Goal: Information Seeking & Learning: Learn about a topic

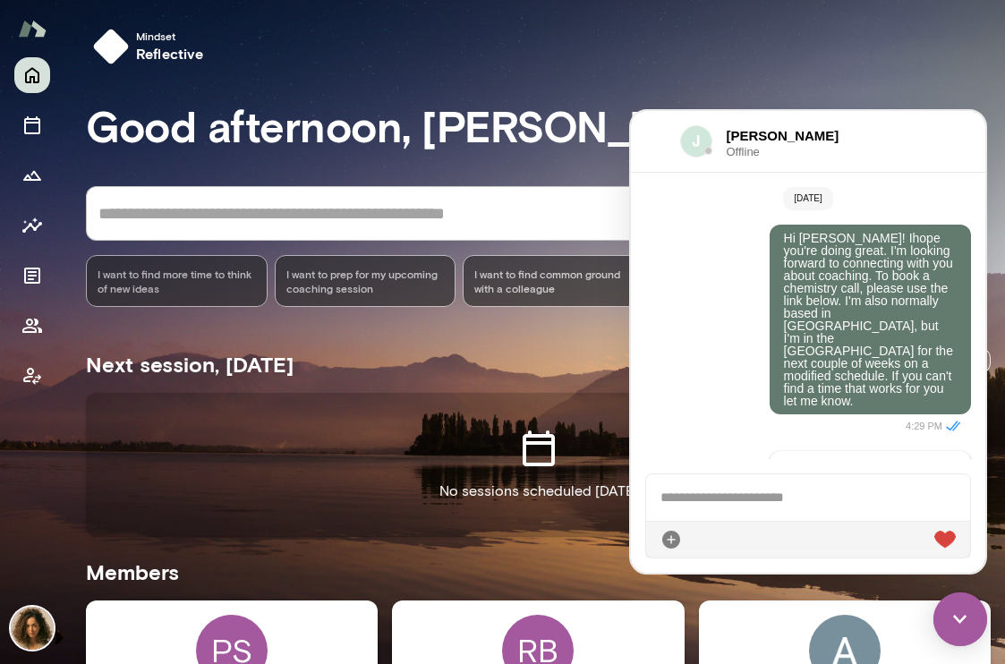
scroll to position [770, 0]
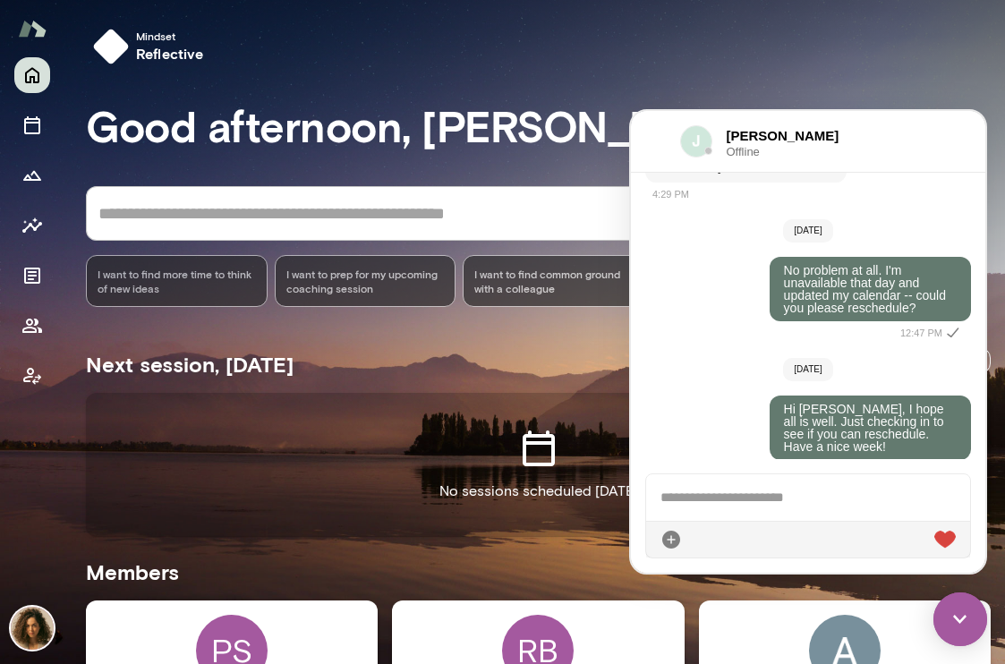
click at [979, 602] on img at bounding box center [960, 619] width 54 height 54
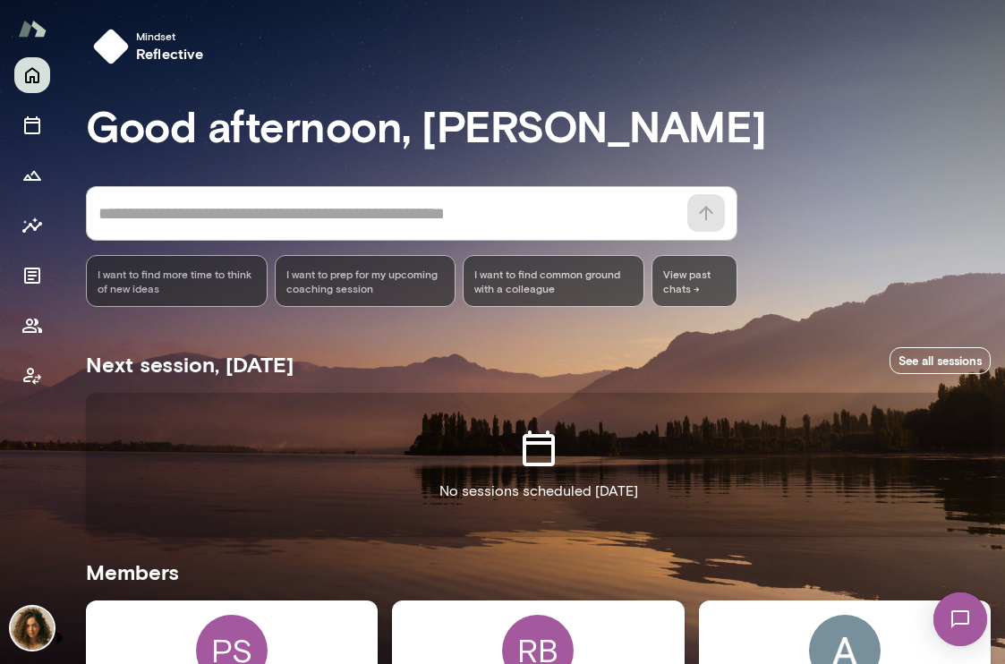
click at [979, 602] on img at bounding box center [960, 619] width 73 height 73
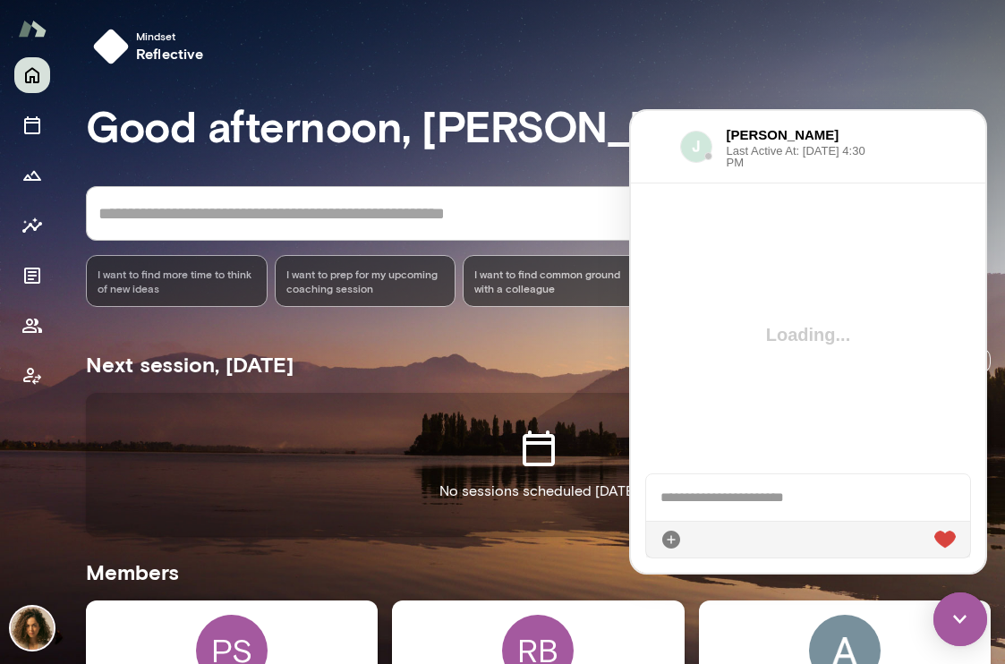
scroll to position [905, 0]
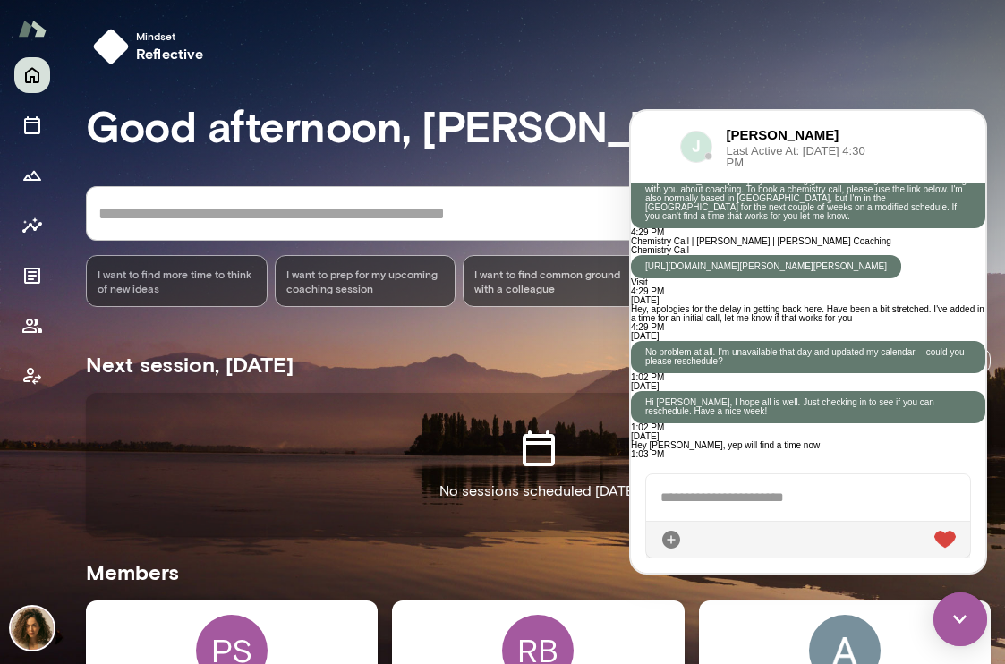
click at [770, 496] on div at bounding box center [808, 497] width 324 height 47
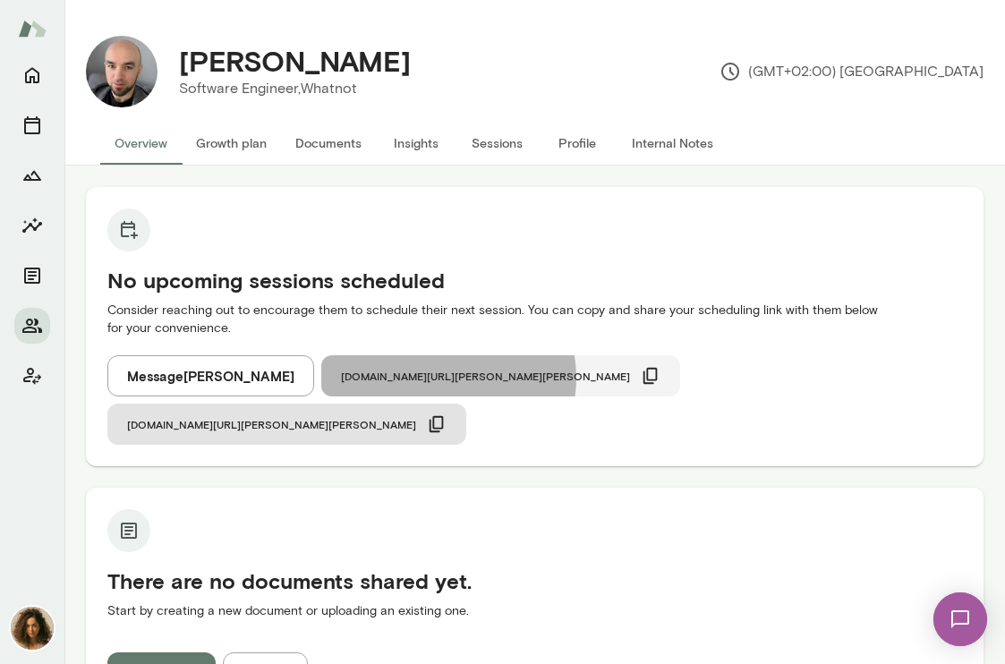
click at [641, 378] on icon "button" at bounding box center [651, 376] width 20 height 20
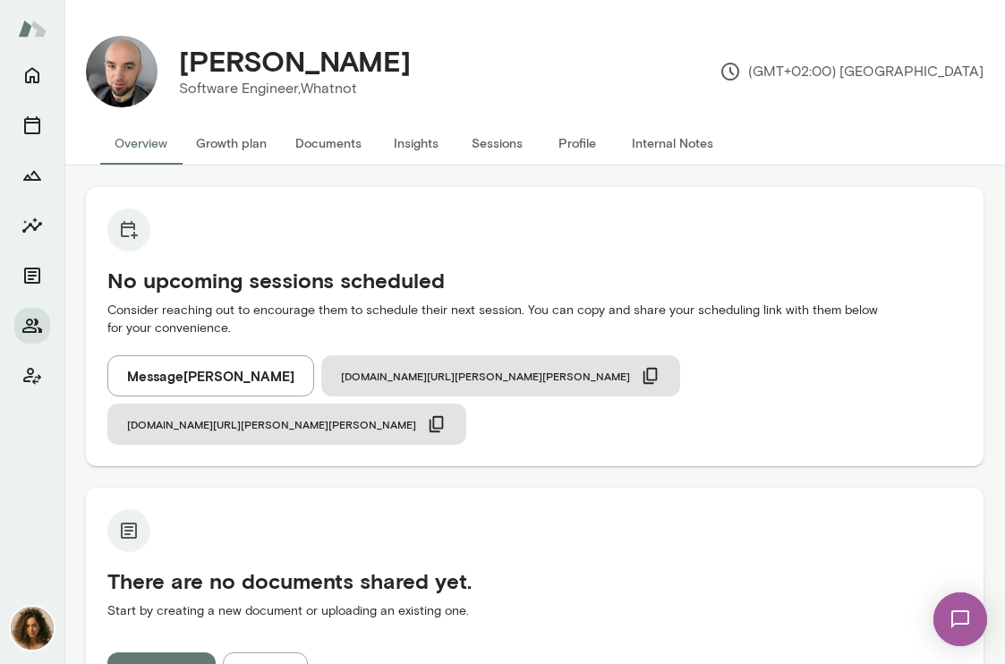
click at [971, 619] on img at bounding box center [960, 619] width 73 height 73
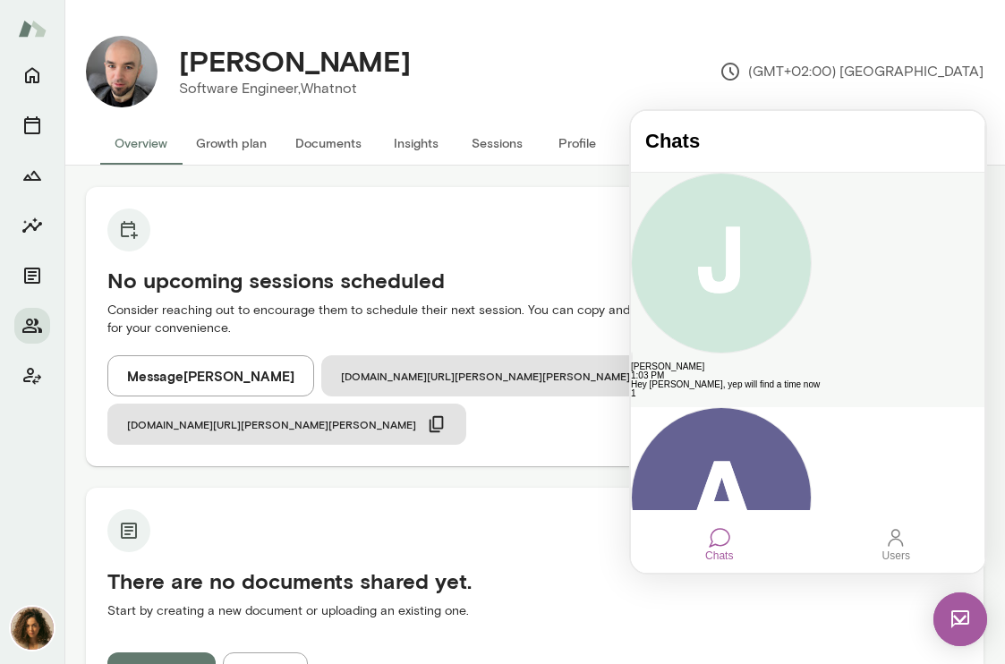
click at [845, 380] on div "Hey [PERSON_NAME], yep will find a time now" at bounding box center [808, 384] width 354 height 9
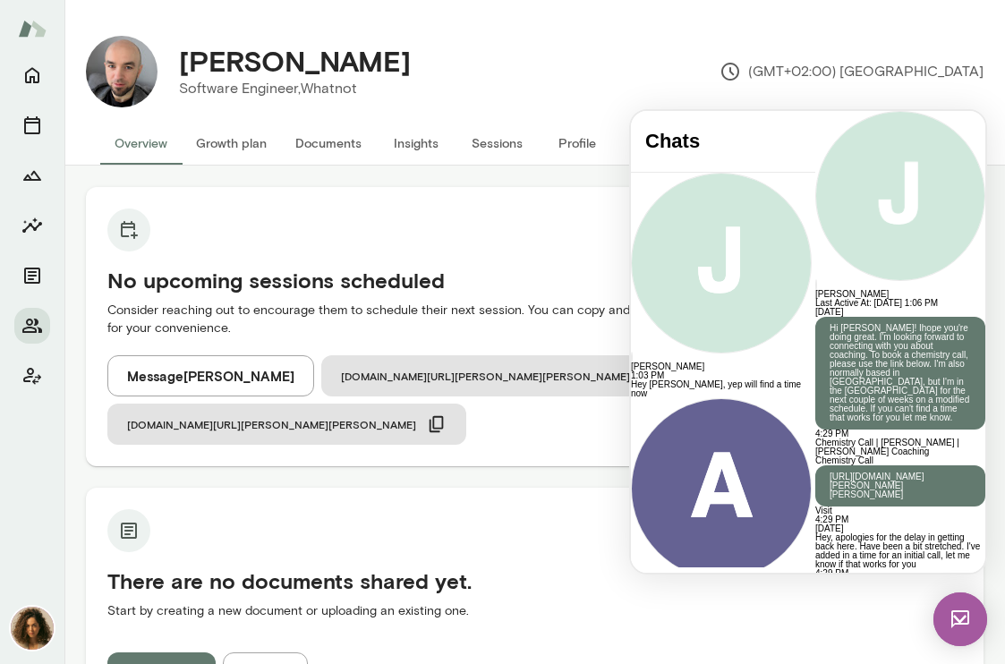
scroll to position [905, 0]
click at [958, 634] on img at bounding box center [960, 619] width 54 height 54
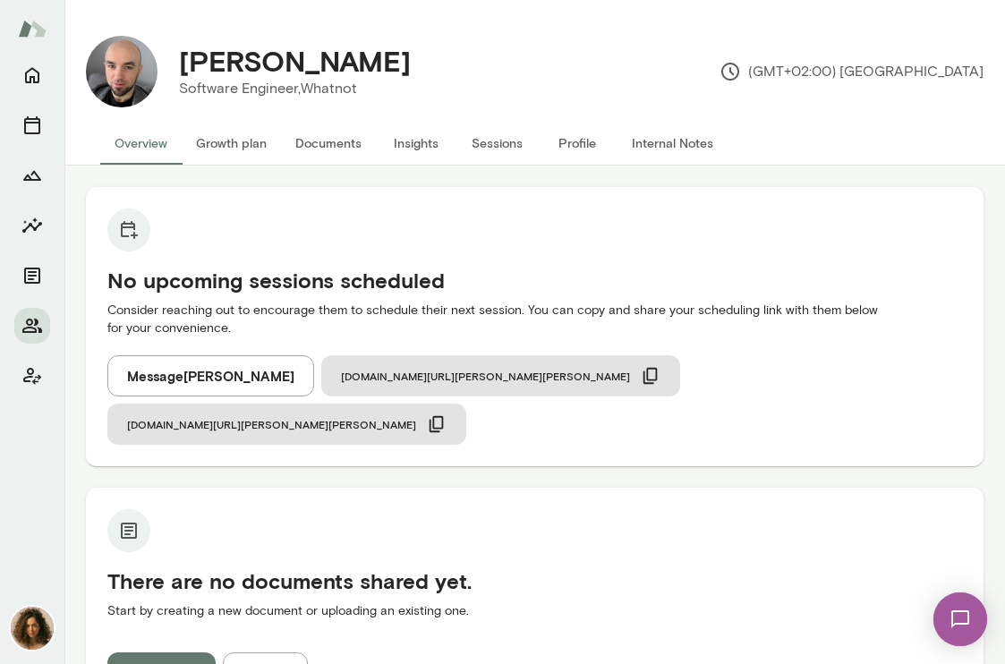
click at [958, 634] on img at bounding box center [960, 619] width 73 height 73
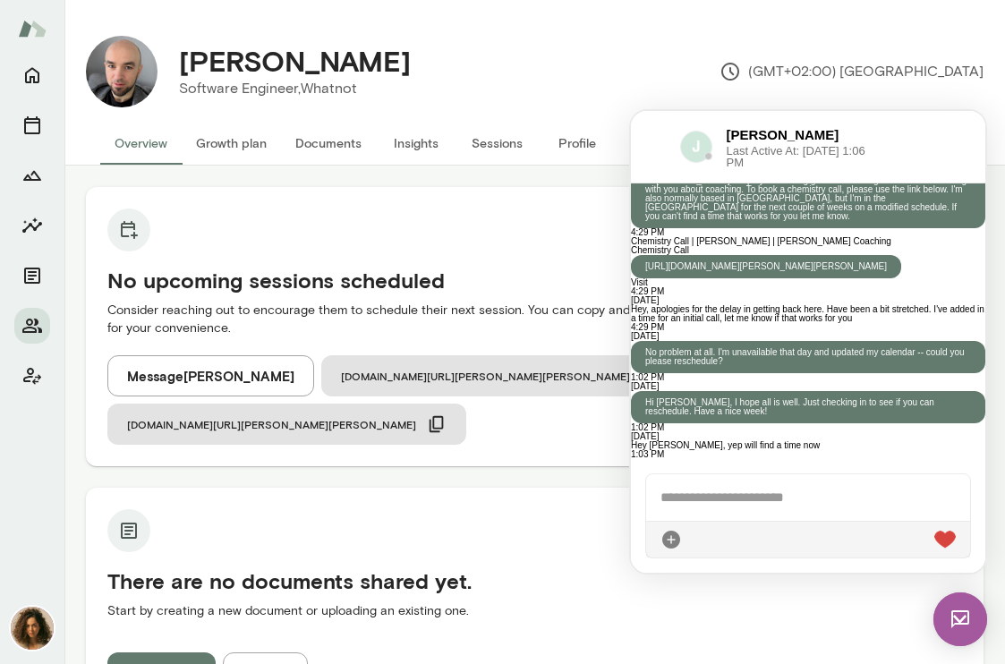
click at [646, 143] on div at bounding box center [655, 146] width 21 height 21
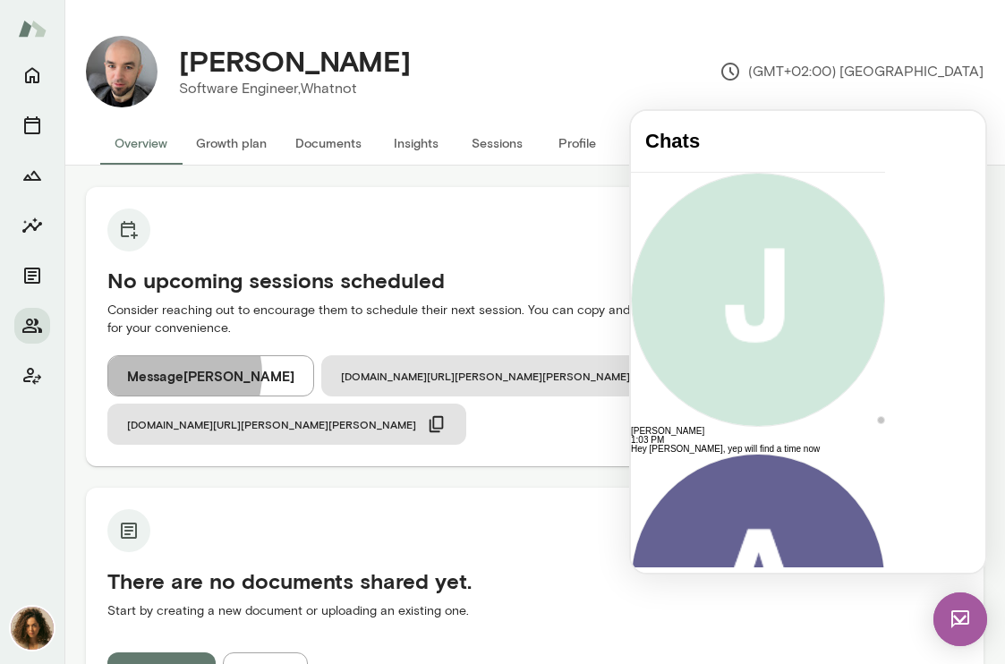
click at [168, 374] on button "Message Karol Gil" at bounding box center [210, 375] width 207 height 41
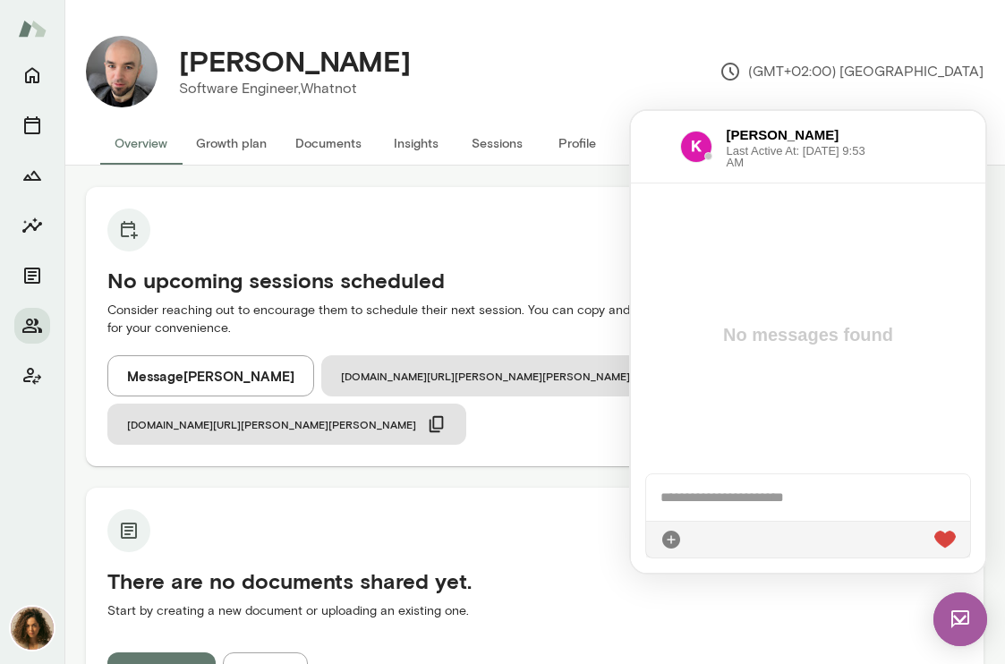
click at [796, 493] on div at bounding box center [808, 497] width 324 height 47
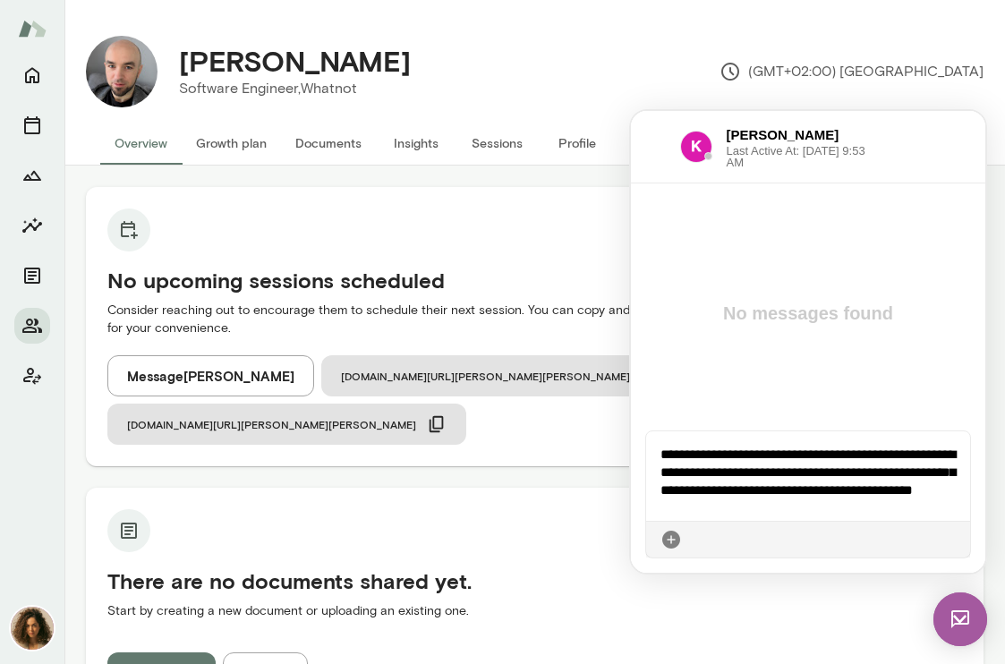
click at [956, 540] on icon at bounding box center [956, 540] width 0 height 0
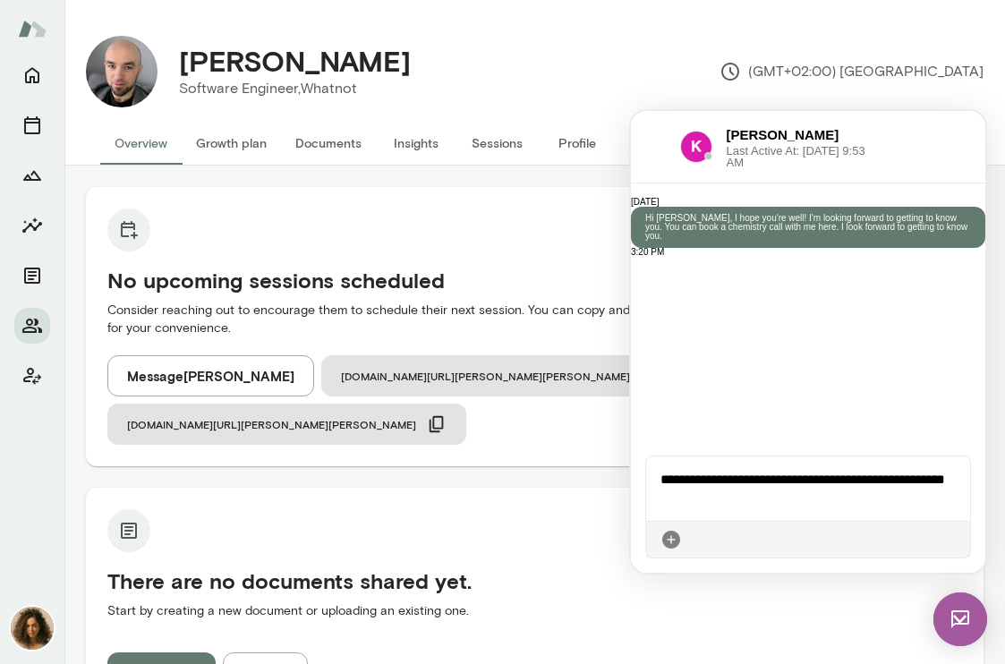
click at [956, 540] on icon at bounding box center [956, 540] width 0 height 0
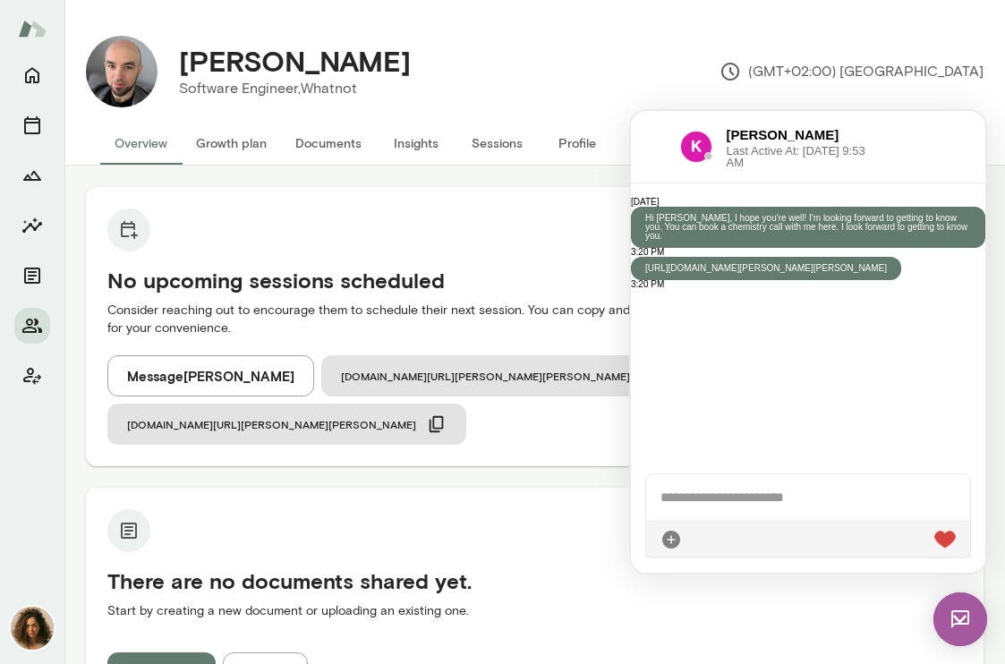
click at [961, 613] on img at bounding box center [960, 619] width 54 height 54
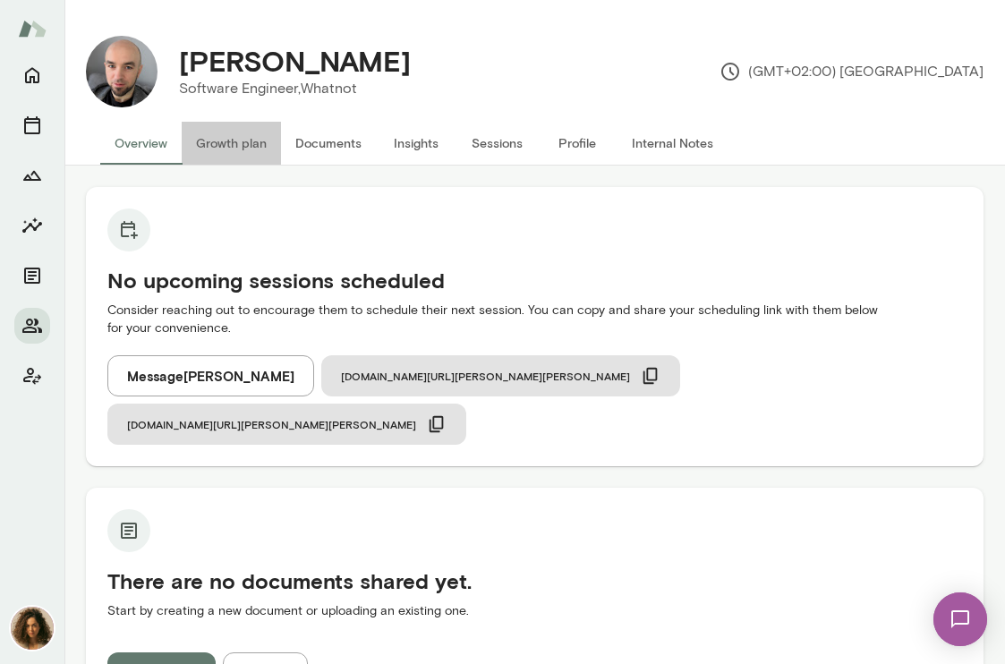
click at [195, 141] on button "Growth plan" at bounding box center [231, 143] width 99 height 43
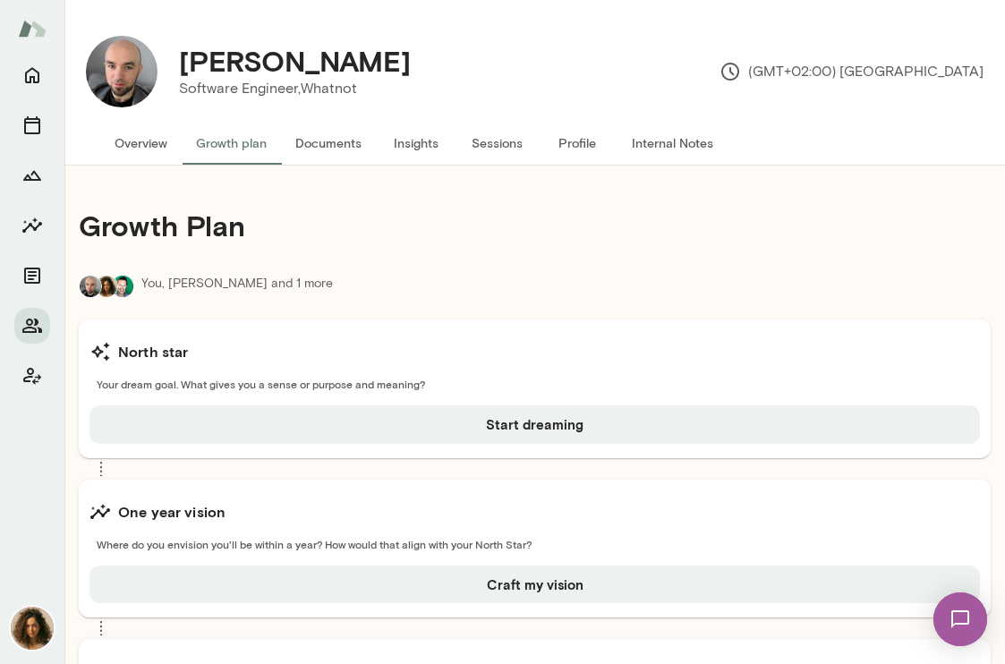
click at [653, 141] on button "Internal Notes" at bounding box center [673, 143] width 110 height 43
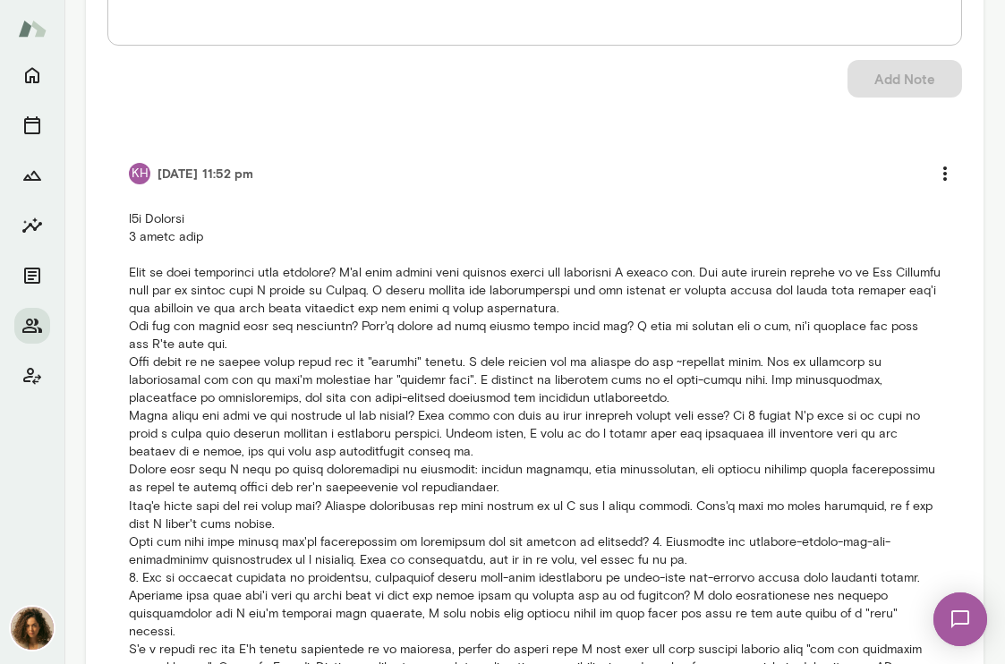
scroll to position [351, 0]
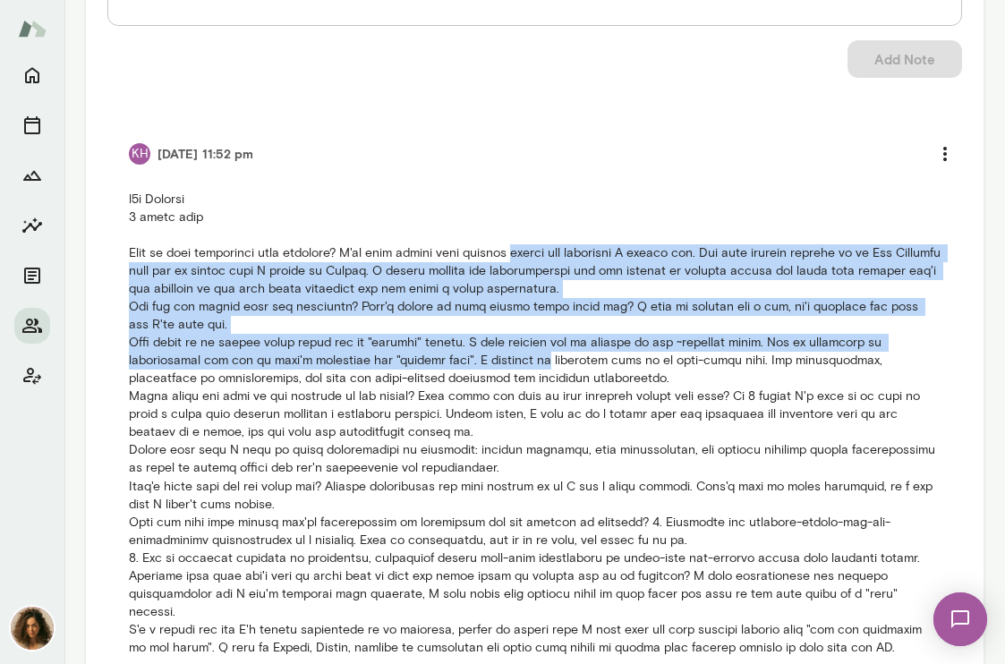
drag, startPoint x: 524, startPoint y: 251, endPoint x: 540, endPoint y: 358, distance: 108.5
click at [540, 358] on p at bounding box center [535, 423] width 812 height 465
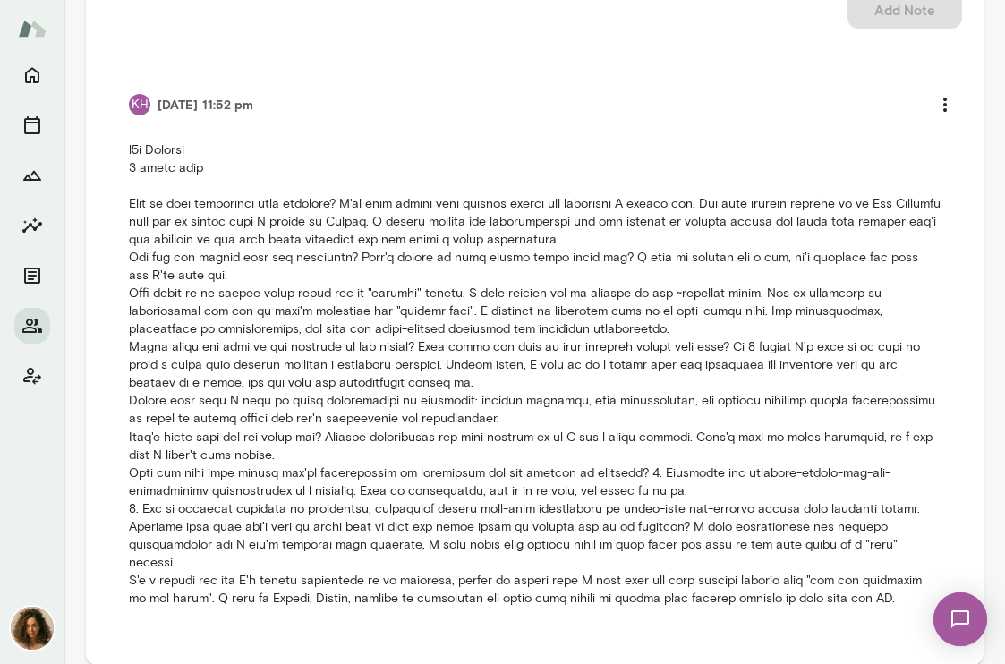
scroll to position [405, 0]
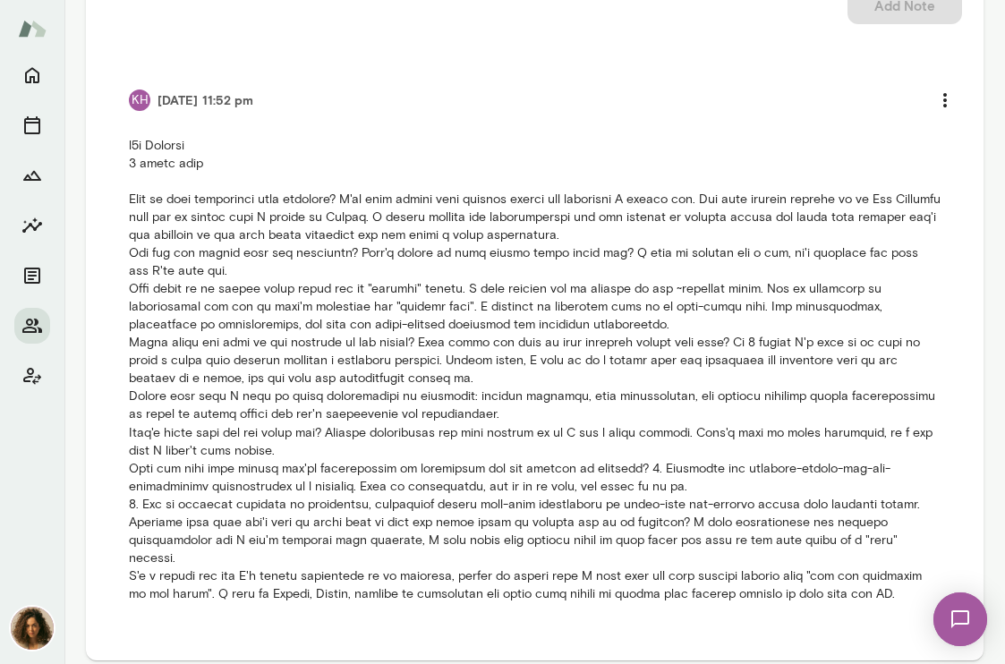
click at [277, 590] on li "KH 9/16/25 at 11:52 pm" at bounding box center [534, 342] width 855 height 564
click at [286, 573] on p at bounding box center [535, 369] width 812 height 465
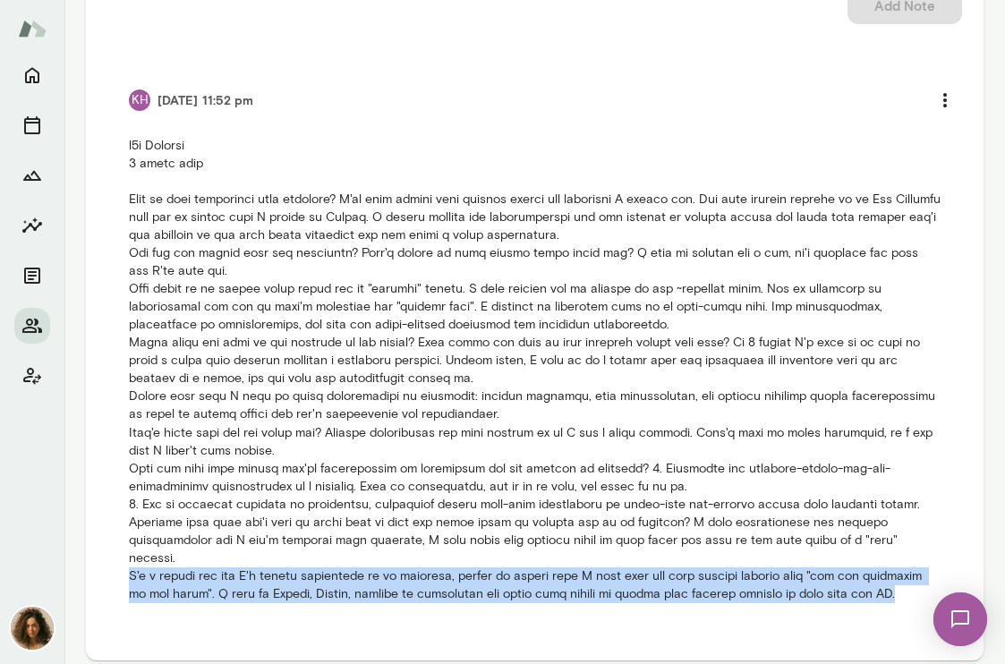
click at [286, 573] on p at bounding box center [535, 369] width 812 height 465
click at [323, 550] on p at bounding box center [535, 369] width 812 height 465
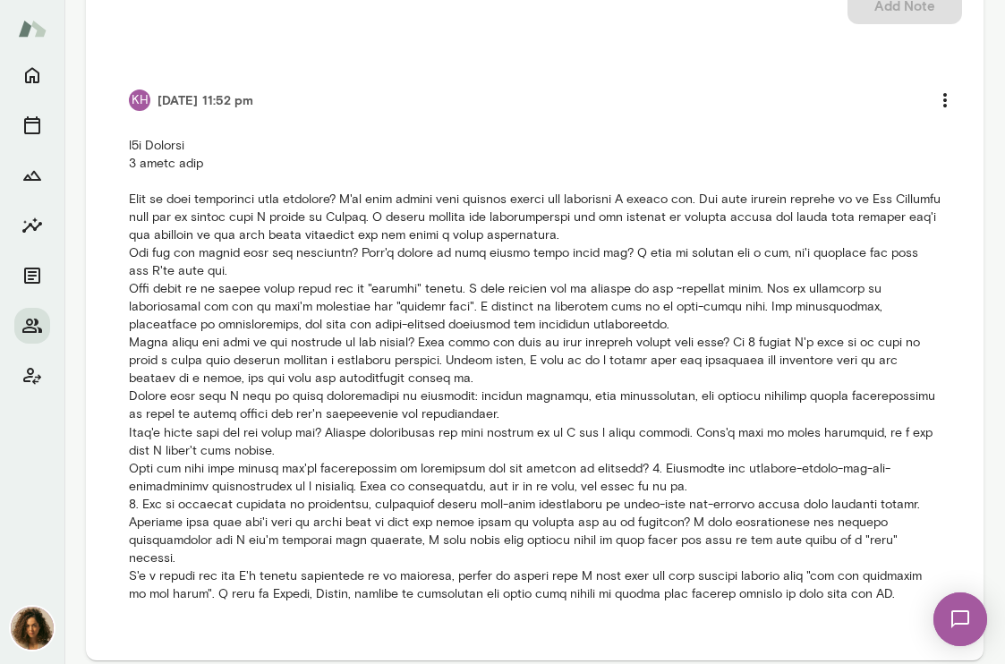
click at [477, 467] on p at bounding box center [535, 369] width 812 height 465
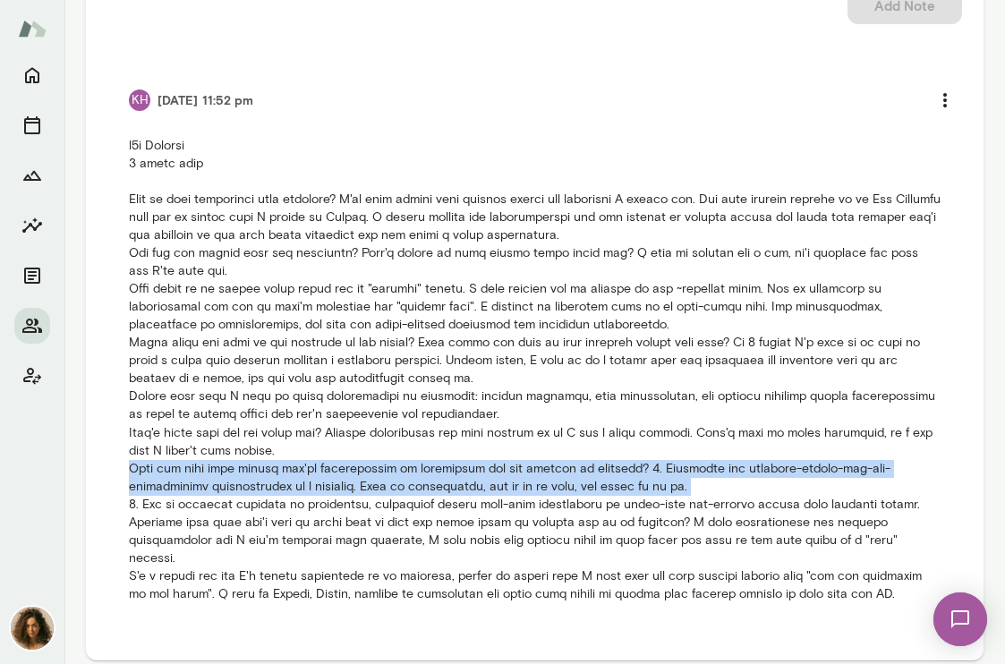
click at [477, 467] on p at bounding box center [535, 369] width 812 height 465
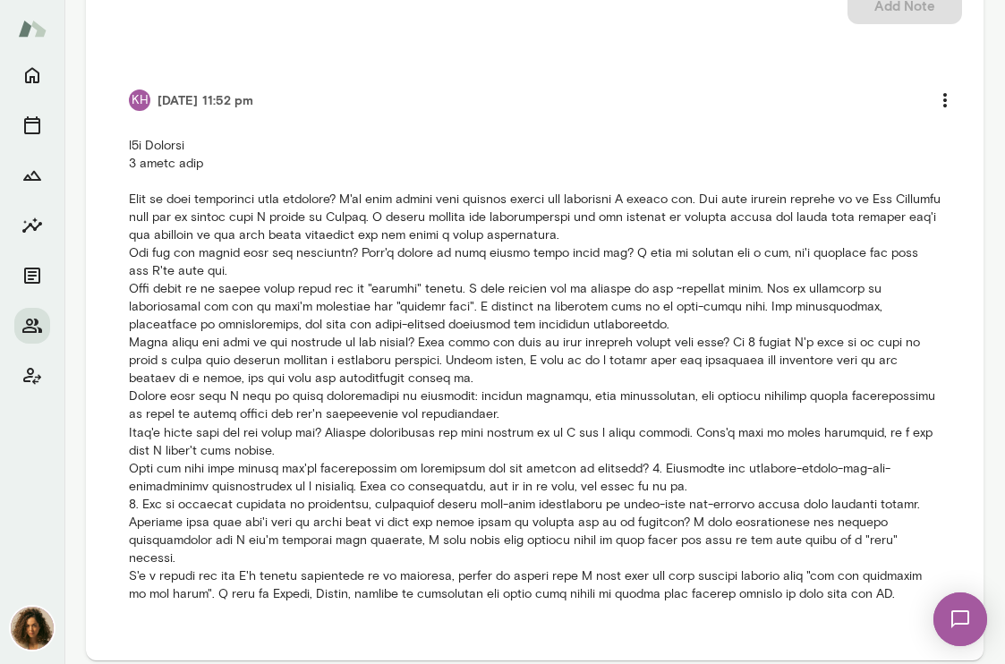
click at [468, 521] on p at bounding box center [535, 369] width 812 height 465
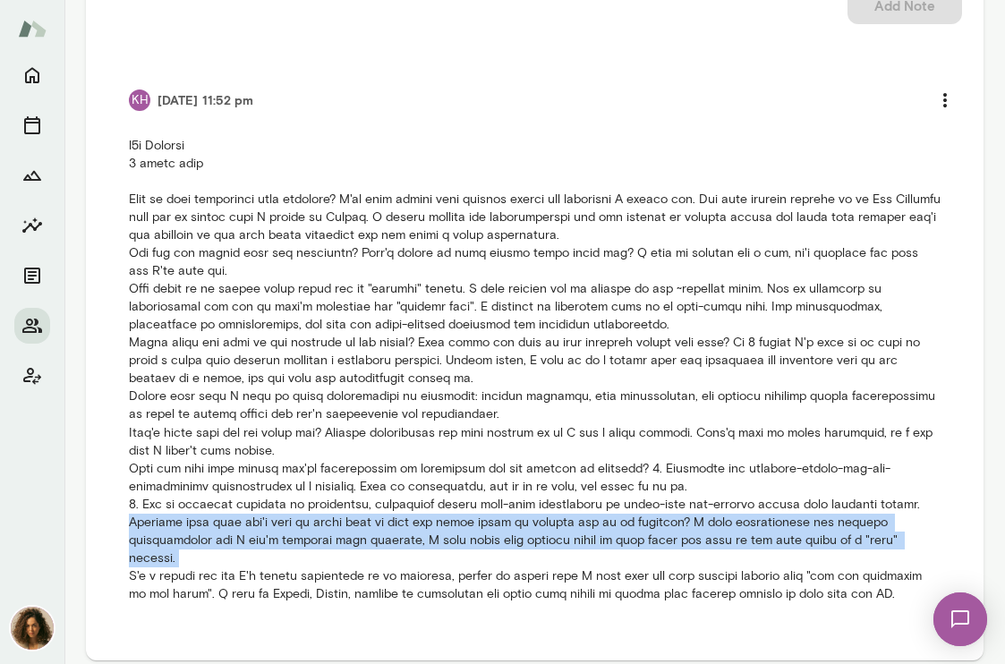
click at [468, 521] on p at bounding box center [535, 369] width 812 height 465
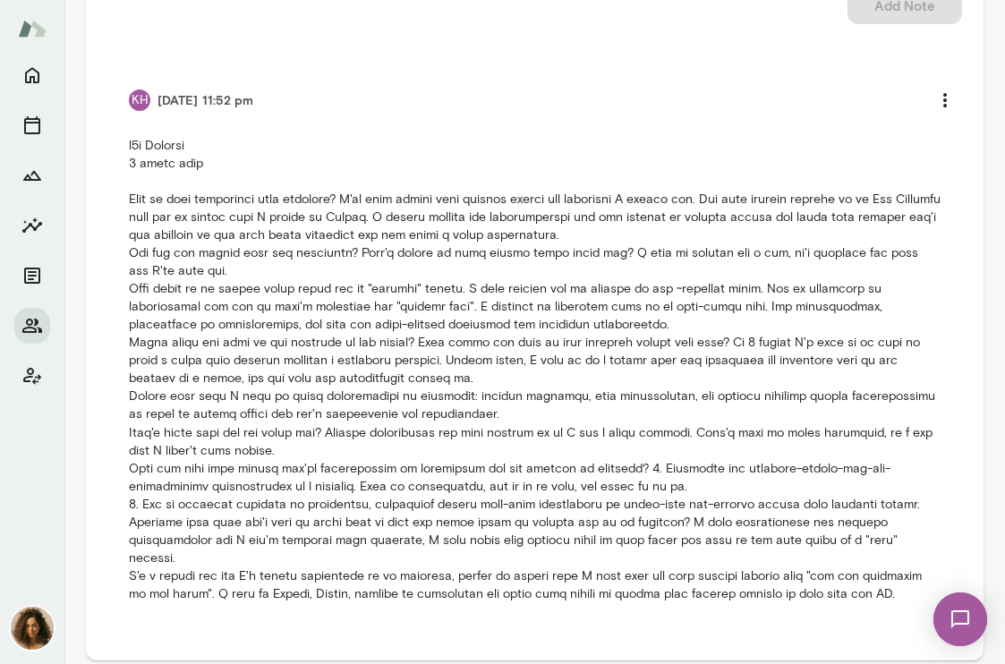
click at [540, 452] on p at bounding box center [535, 369] width 812 height 465
click at [533, 475] on p at bounding box center [535, 369] width 812 height 465
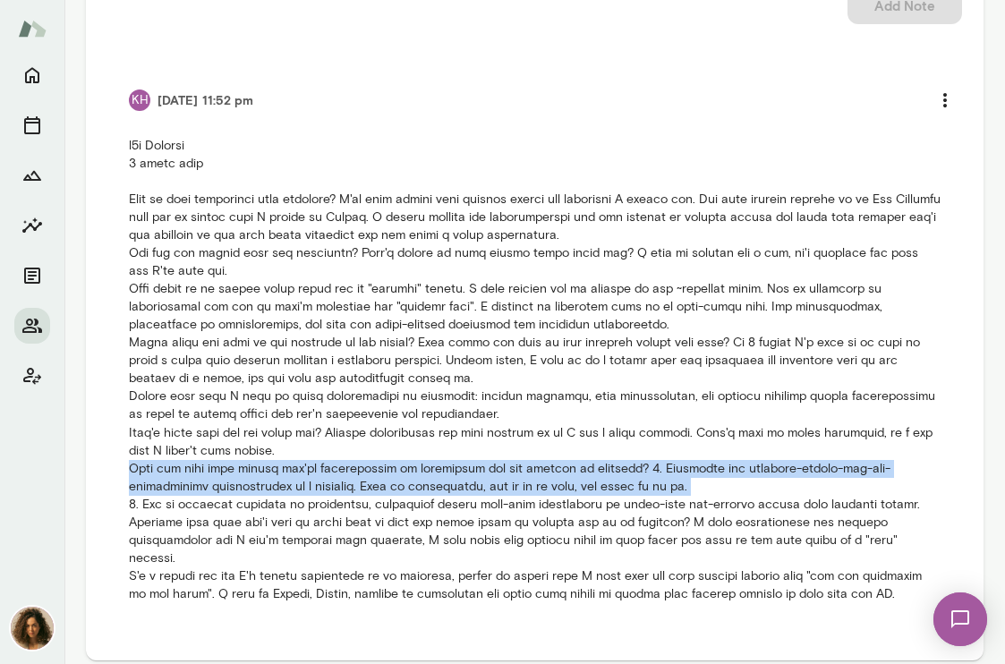
click at [533, 475] on p at bounding box center [535, 369] width 812 height 465
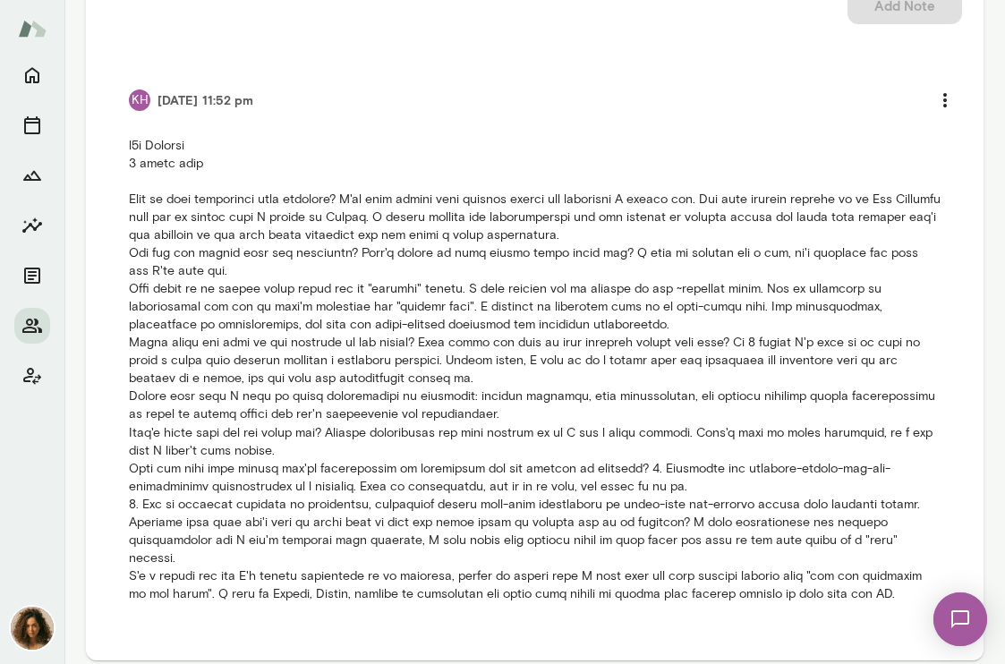
click at [520, 508] on p at bounding box center [535, 369] width 812 height 465
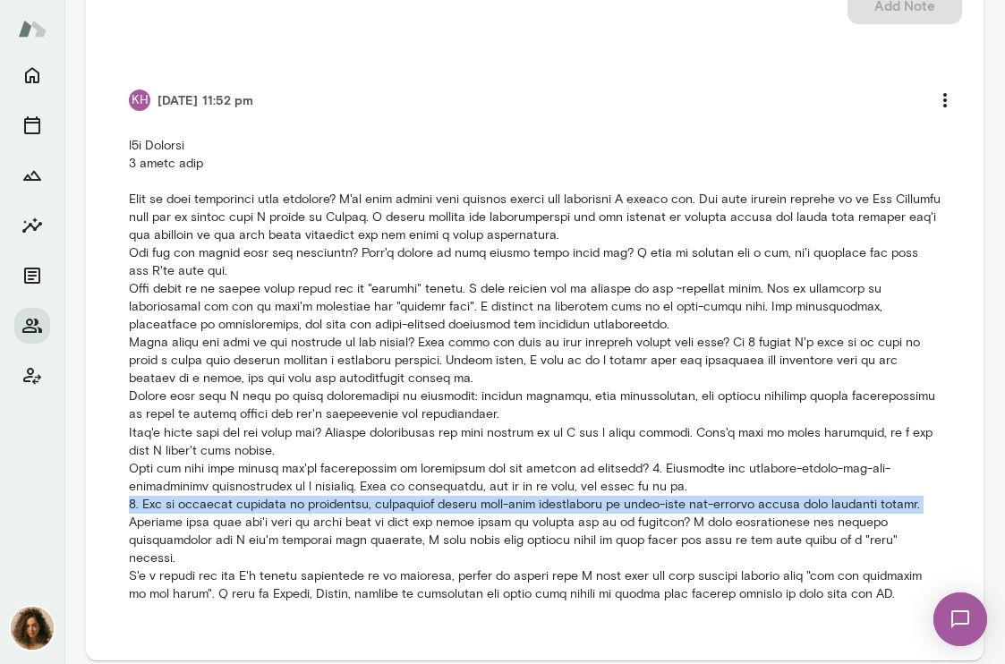
click at [520, 508] on p at bounding box center [535, 369] width 812 height 465
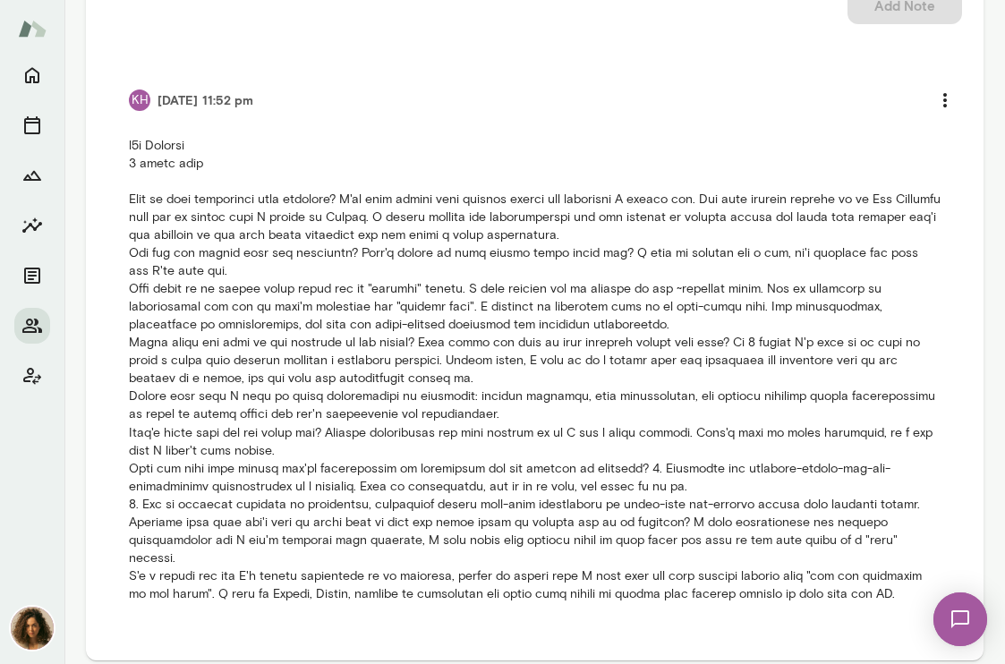
click at [499, 481] on p at bounding box center [535, 369] width 812 height 465
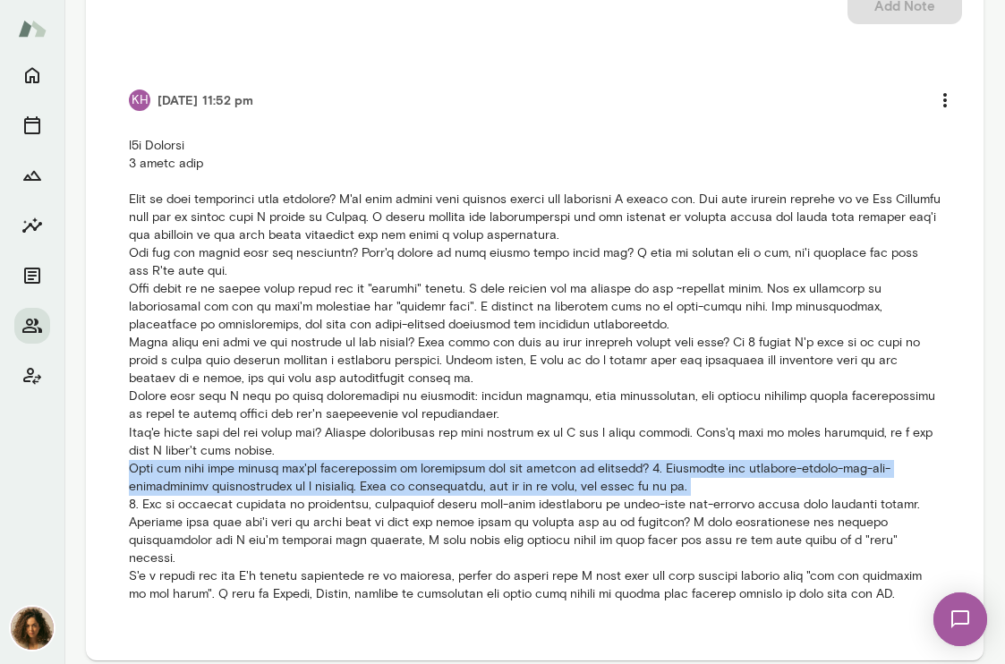
click at [499, 481] on p at bounding box center [535, 369] width 812 height 465
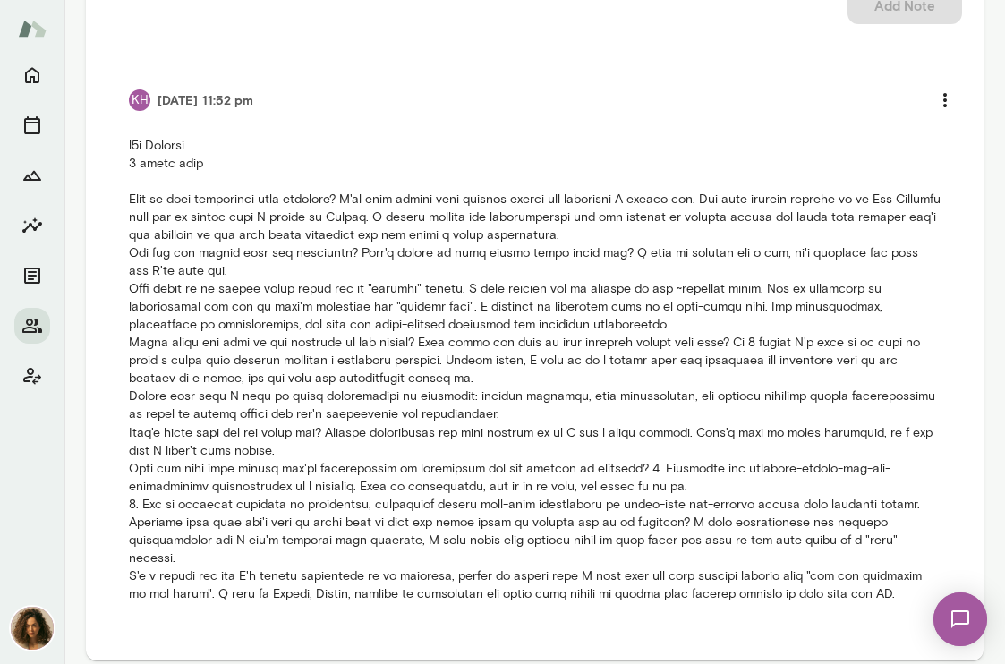
click at [502, 508] on p at bounding box center [535, 369] width 812 height 465
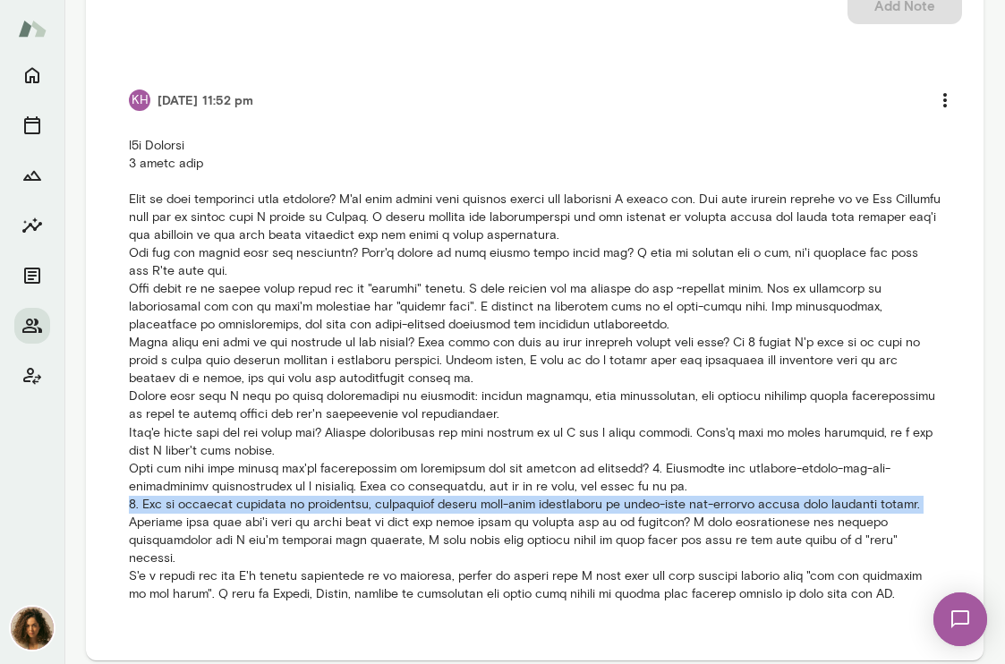
click at [502, 508] on p at bounding box center [535, 369] width 812 height 465
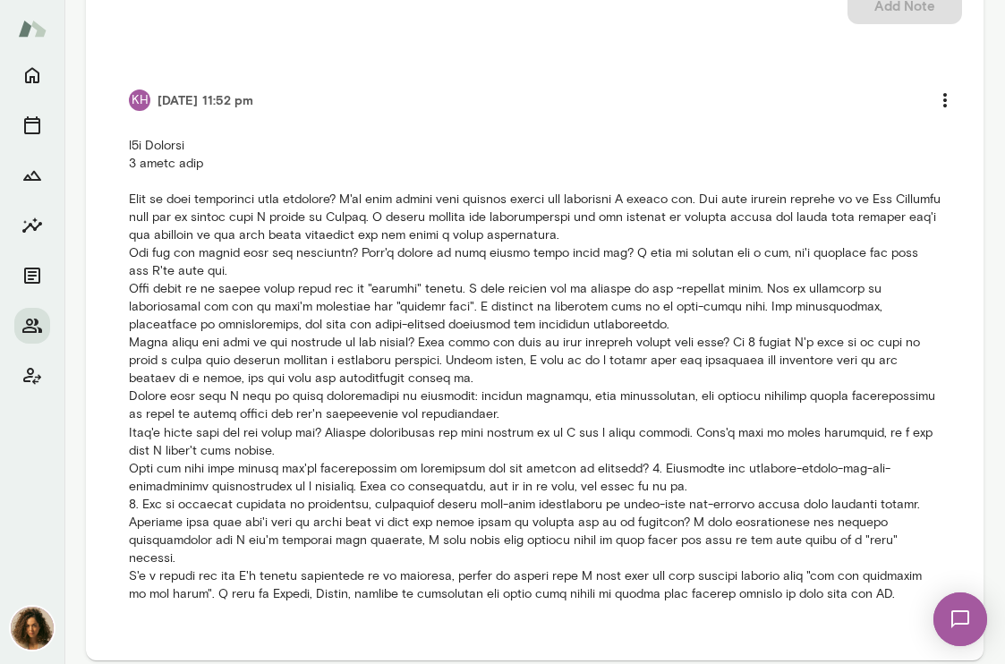
click at [328, 439] on p at bounding box center [535, 369] width 812 height 465
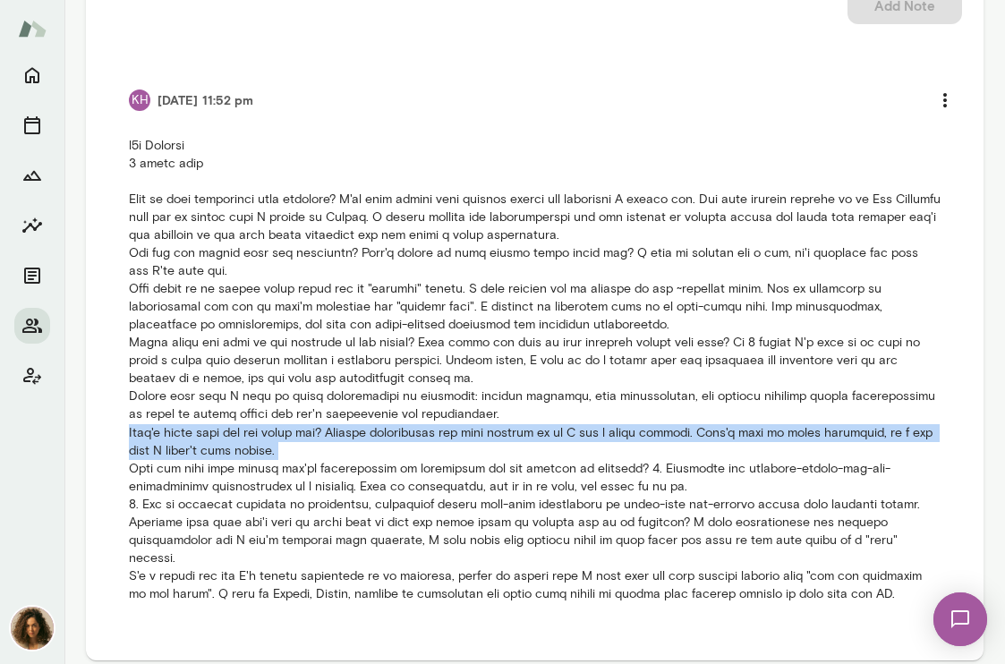
click at [328, 439] on p at bounding box center [535, 369] width 812 height 465
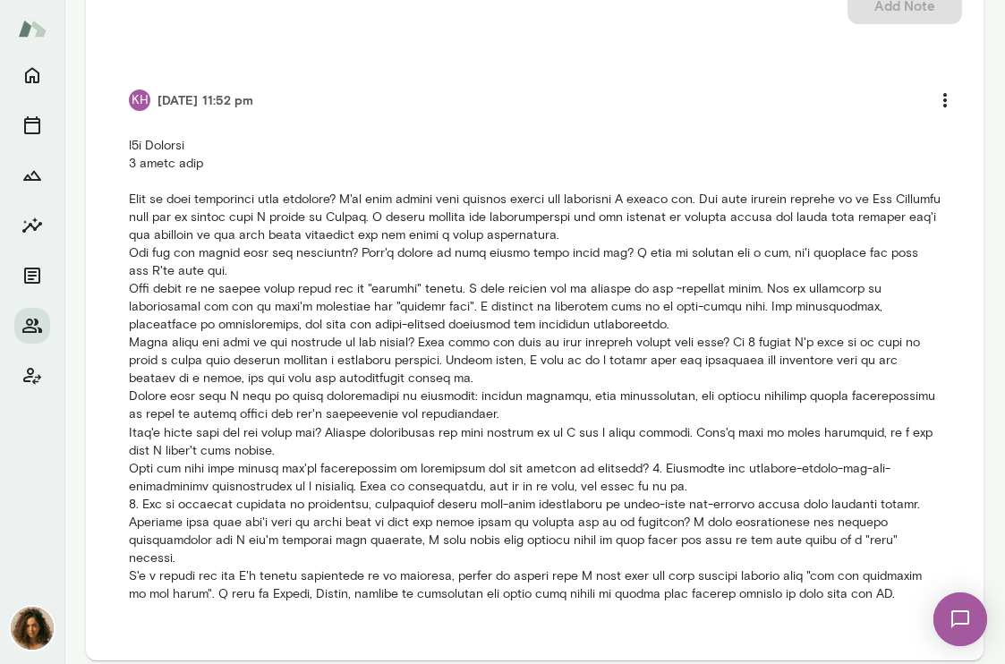
click at [341, 404] on p at bounding box center [535, 369] width 812 height 465
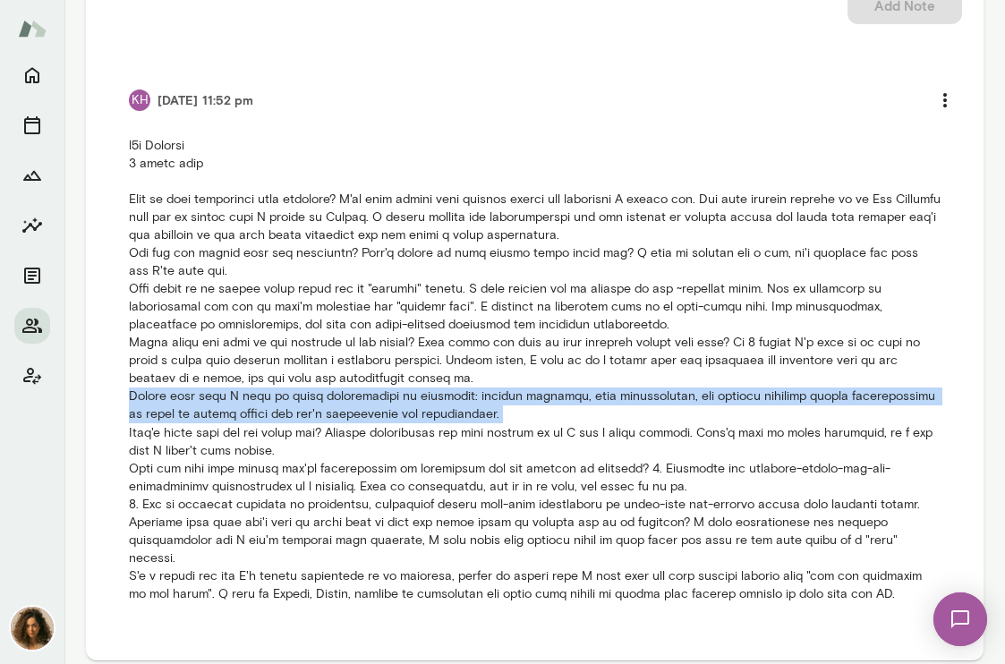
click at [341, 404] on p at bounding box center [535, 369] width 812 height 465
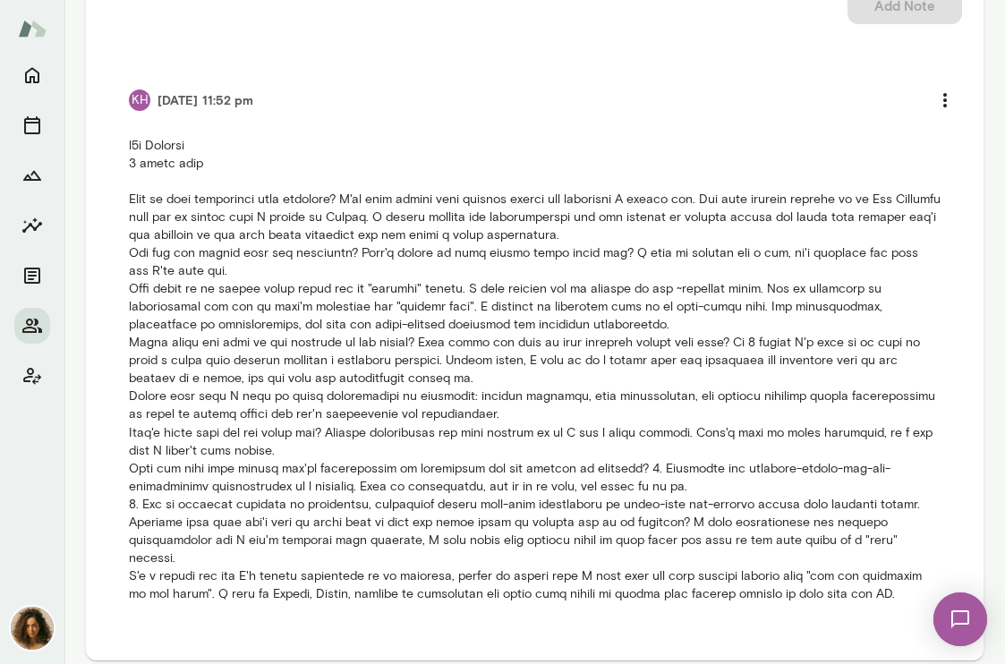
click at [337, 368] on p at bounding box center [535, 369] width 812 height 465
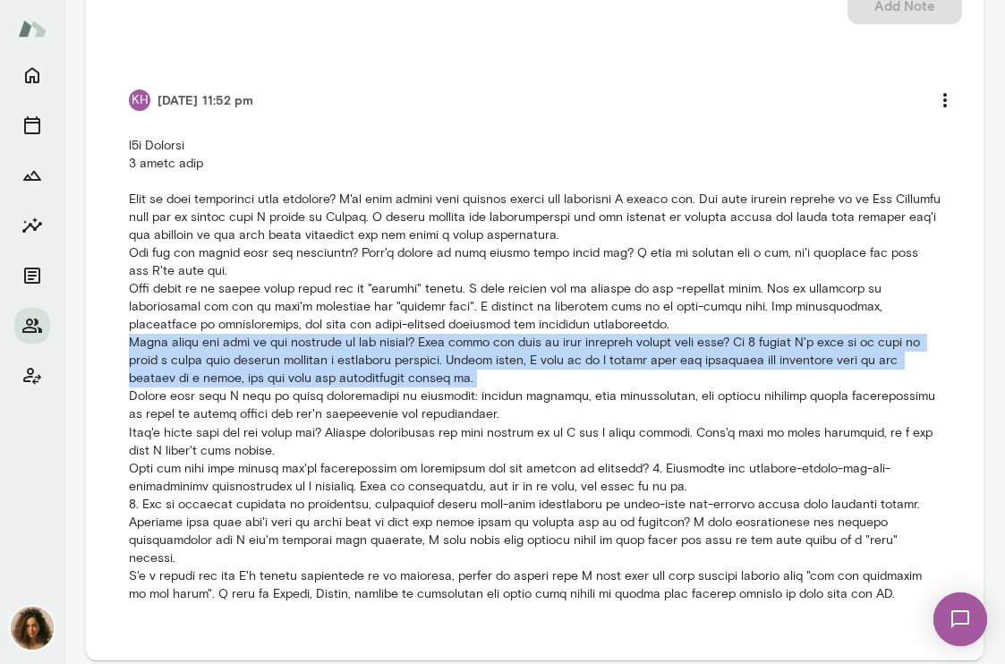
click at [337, 368] on p at bounding box center [535, 369] width 812 height 465
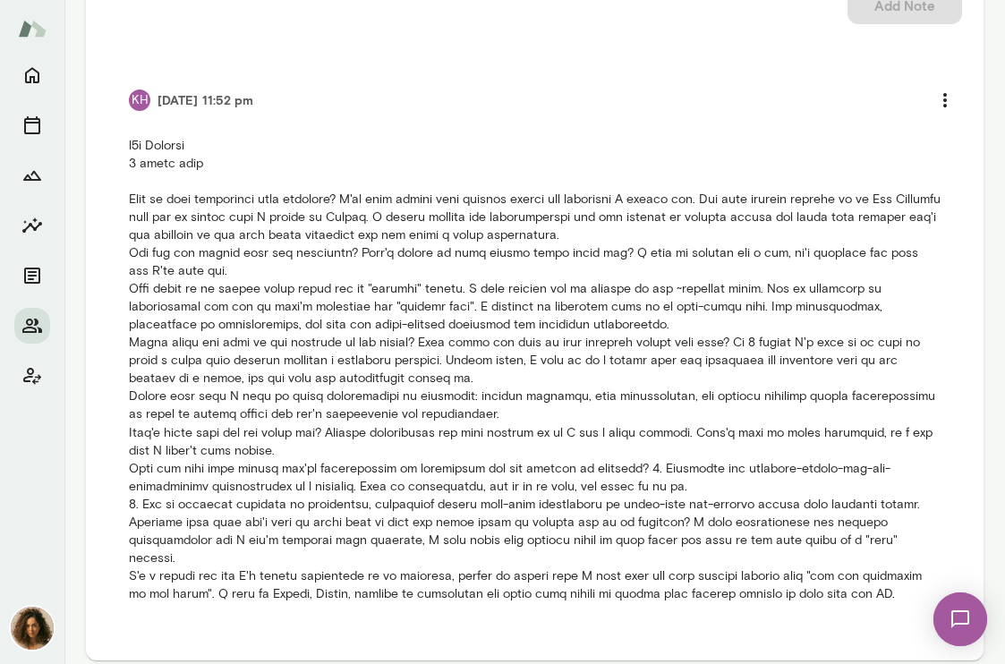
click at [330, 313] on p at bounding box center [535, 369] width 812 height 465
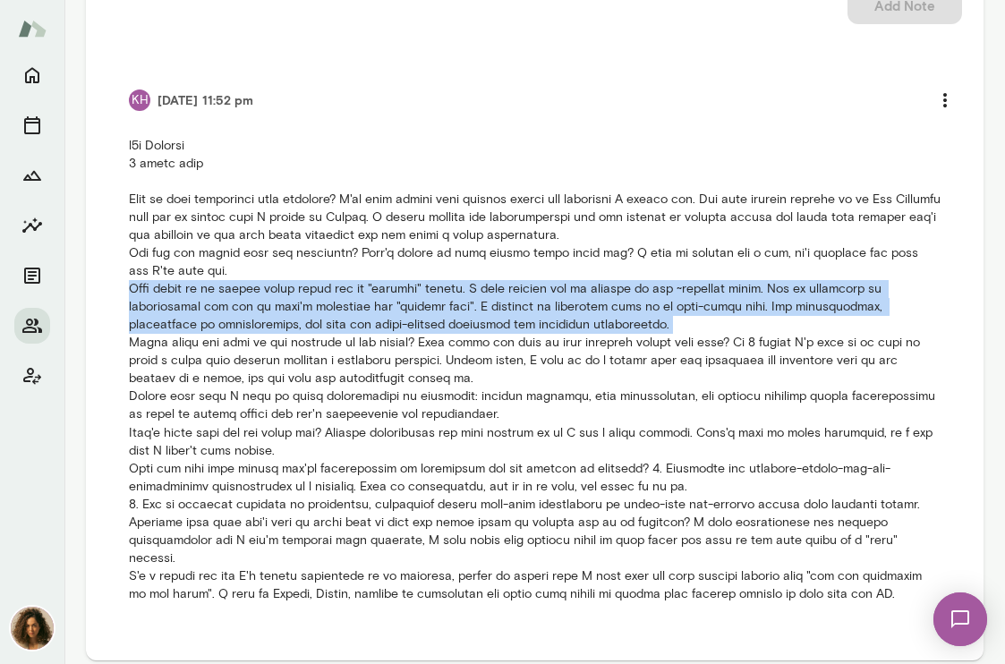
click at [330, 313] on p at bounding box center [535, 369] width 812 height 465
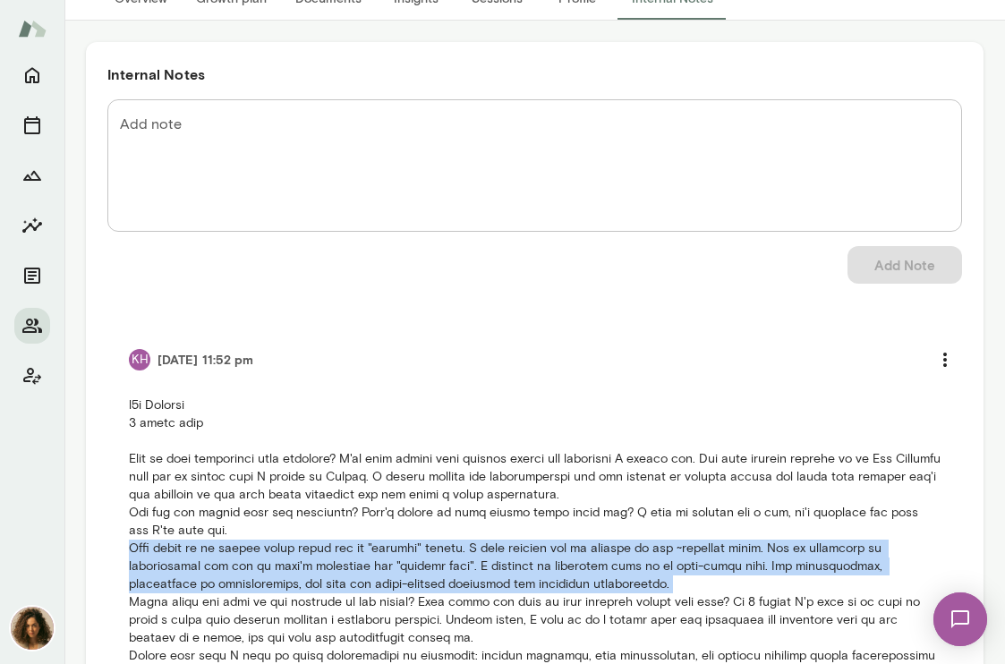
scroll to position [0, 0]
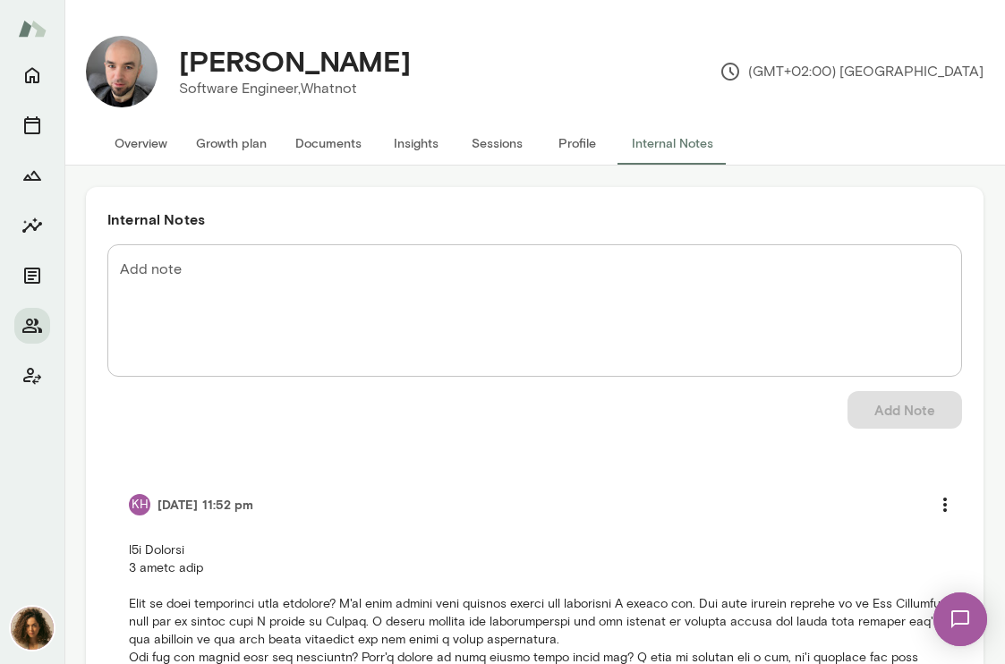
click at [149, 72] on img at bounding box center [122, 72] width 72 height 72
click at [23, 636] on img at bounding box center [32, 628] width 43 height 43
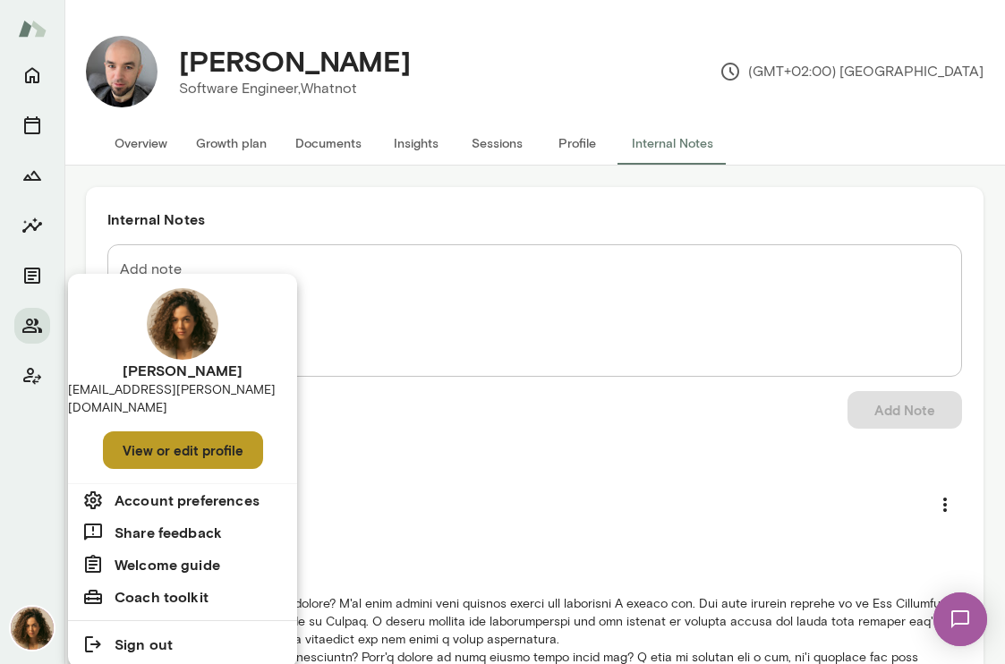
click at [190, 431] on button "View or edit profile" at bounding box center [183, 450] width 160 height 38
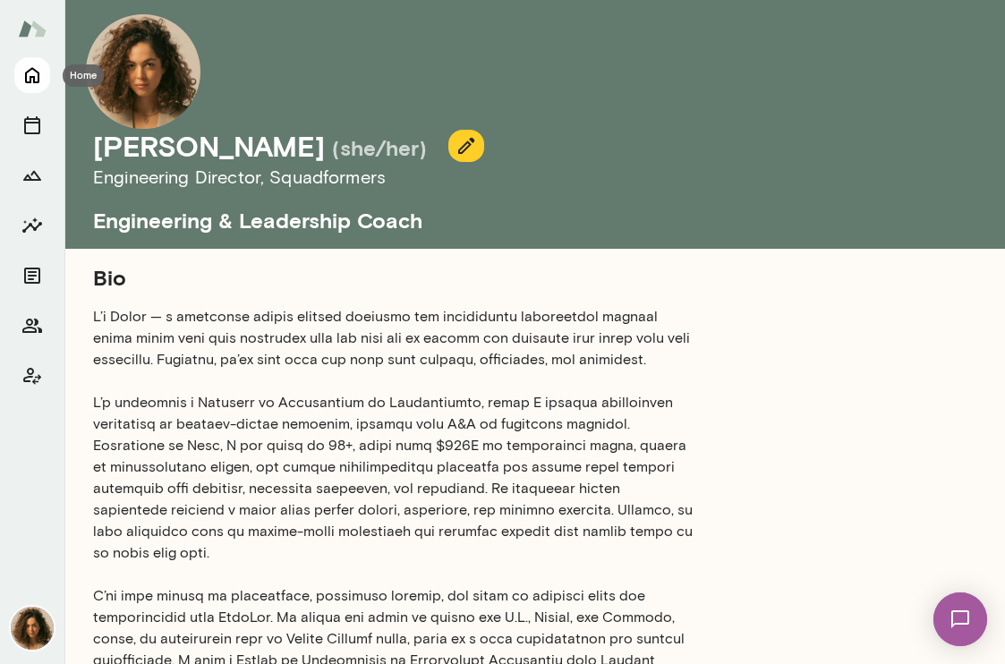
click at [38, 60] on button "Home" at bounding box center [32, 75] width 36 height 36
